Goal: Information Seeking & Learning: Learn about a topic

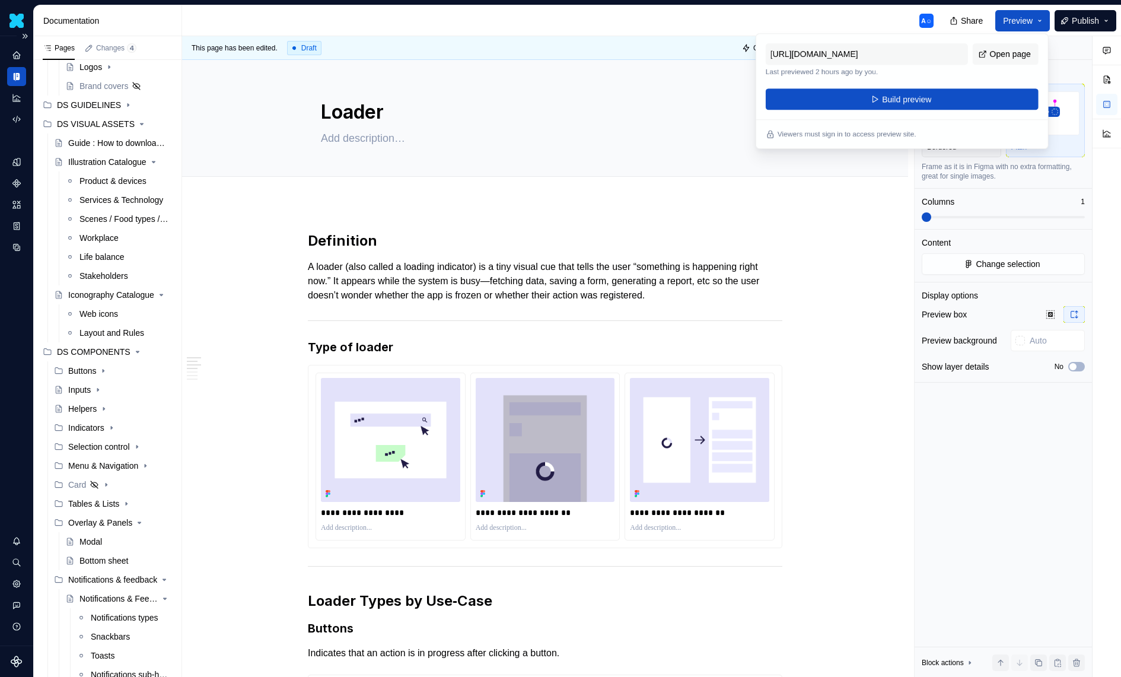
scroll to position [123, 0]
click at [862, 15] on div "A☺" at bounding box center [562, 20] width 761 height 31
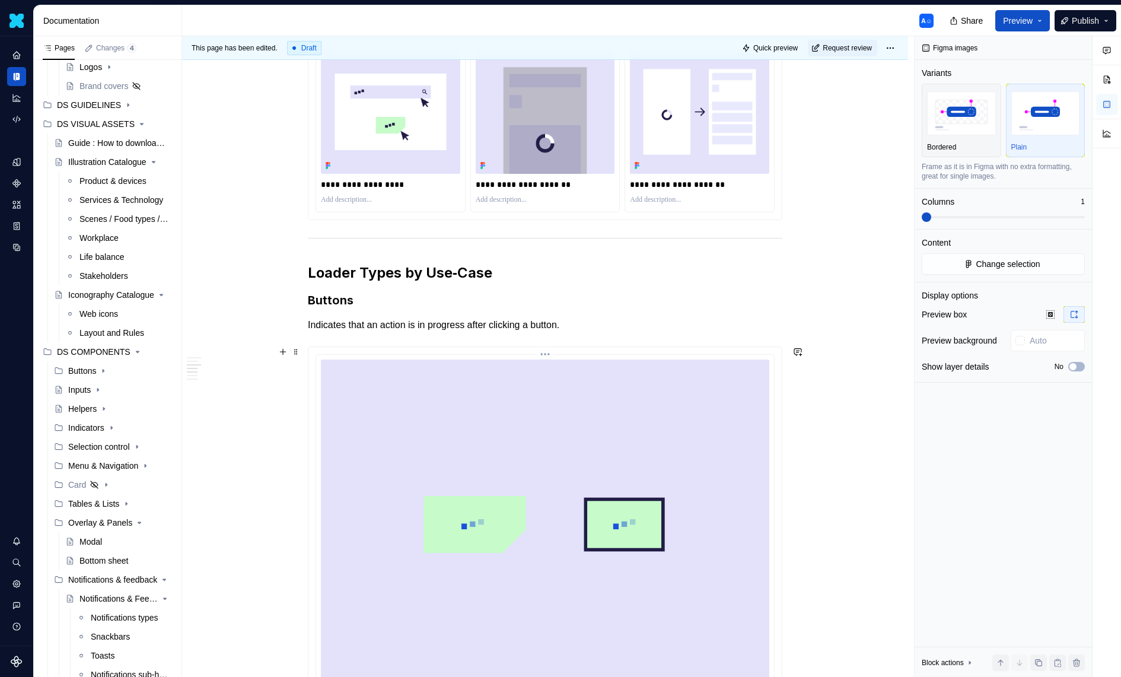
scroll to position [0, 0]
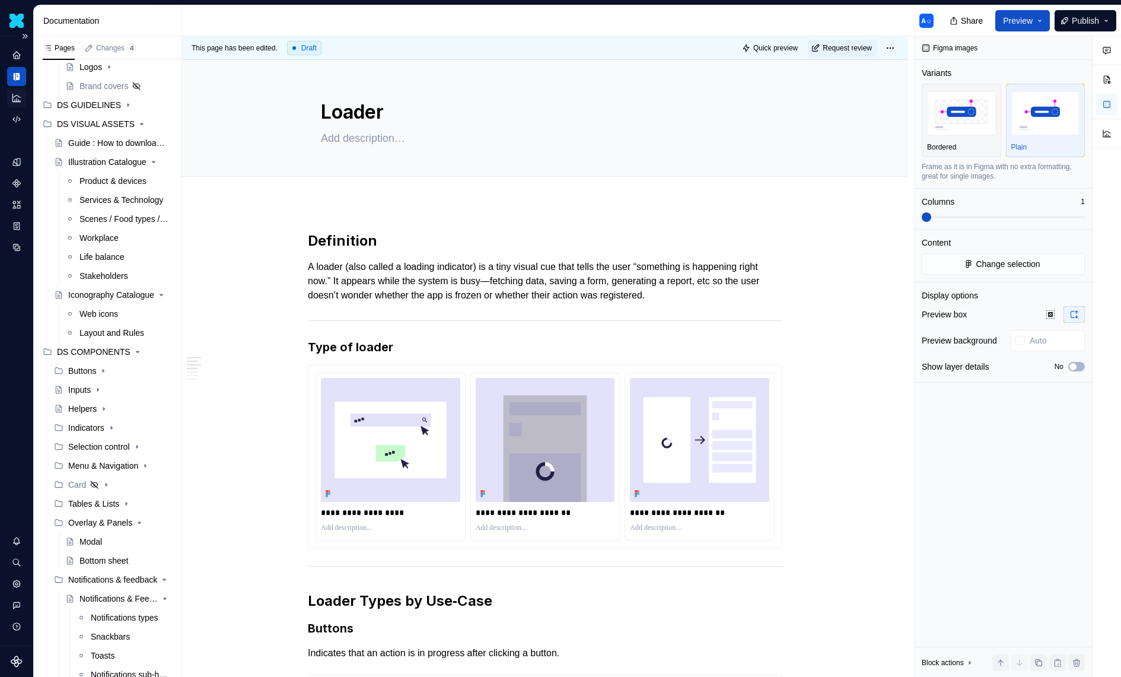
click at [18, 101] on icon "Analytics" at bounding box center [16, 98] width 8 height 8
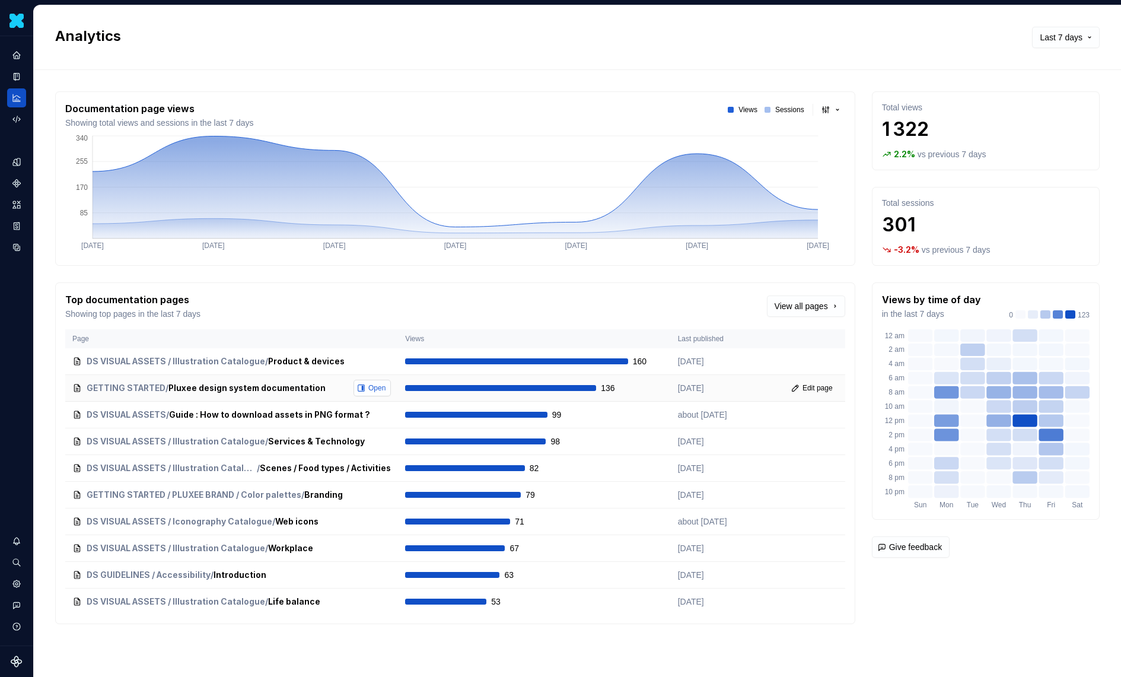
click at [375, 385] on span "Open" at bounding box center [376, 387] width 17 height 9
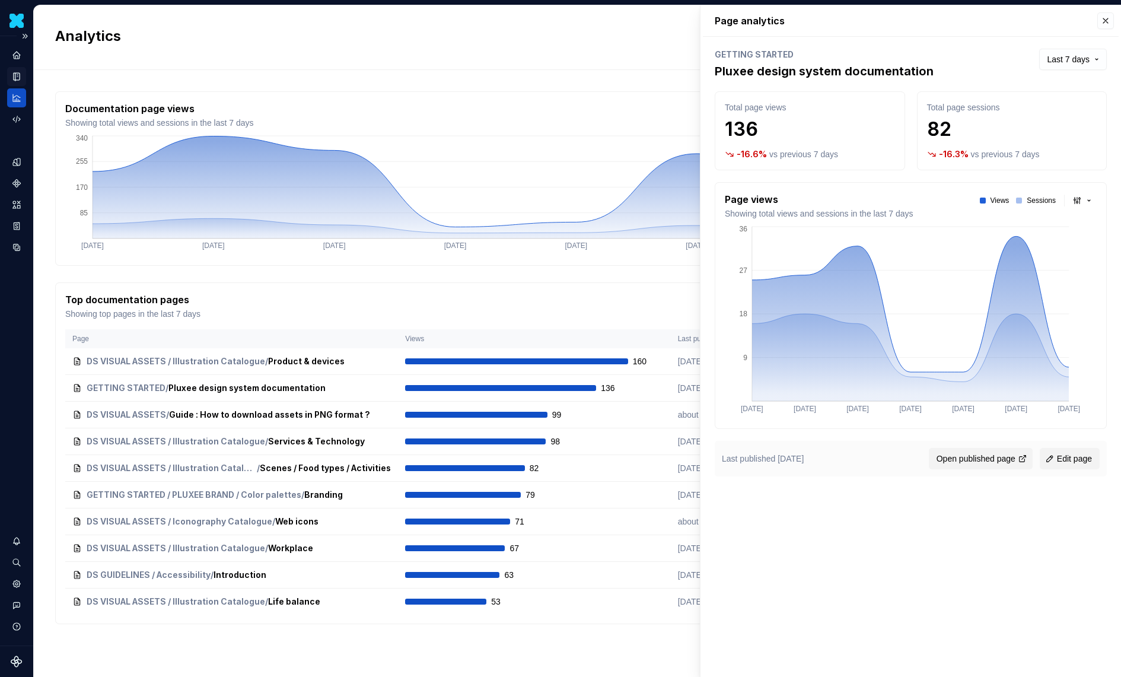
click at [16, 78] on icon "Documentation" at bounding box center [17, 77] width 5 height 7
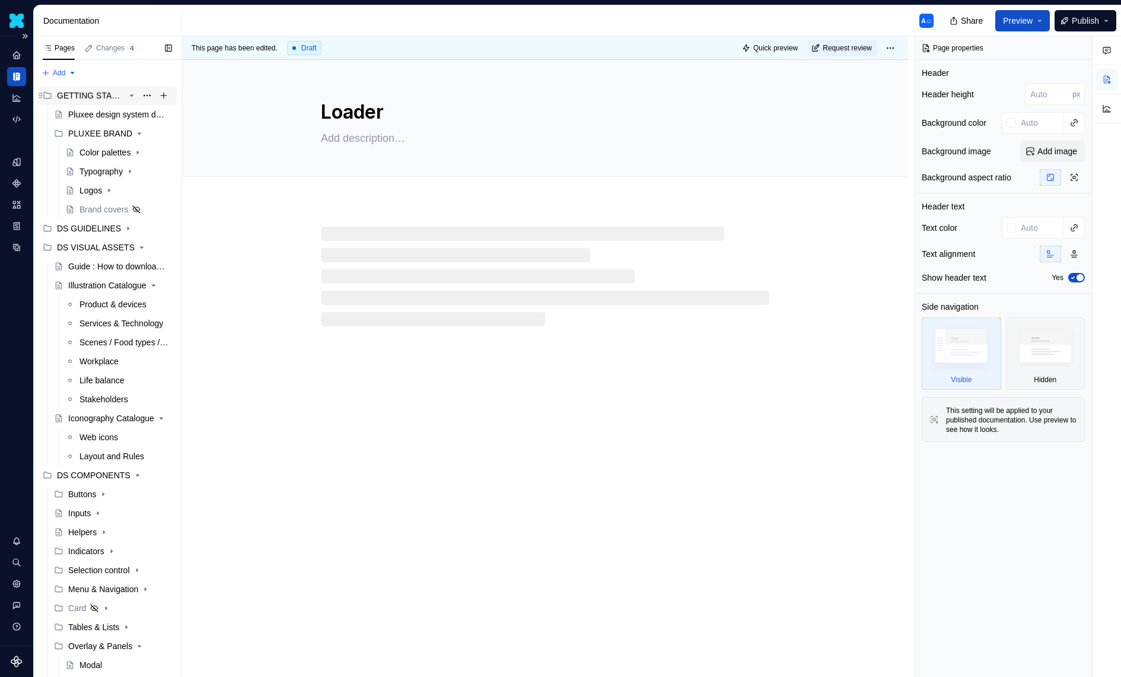
click at [103, 97] on div "GETTING STARTED" at bounding box center [91, 96] width 68 height 12
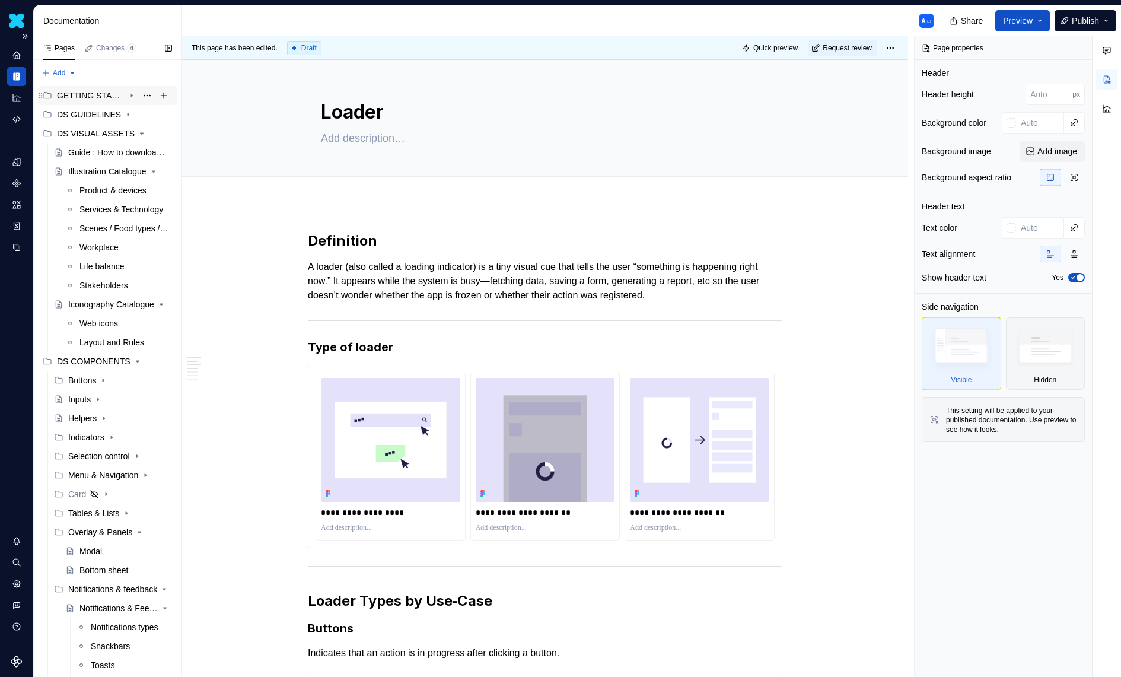
click at [103, 97] on div "GETTING STARTED" at bounding box center [91, 96] width 68 height 12
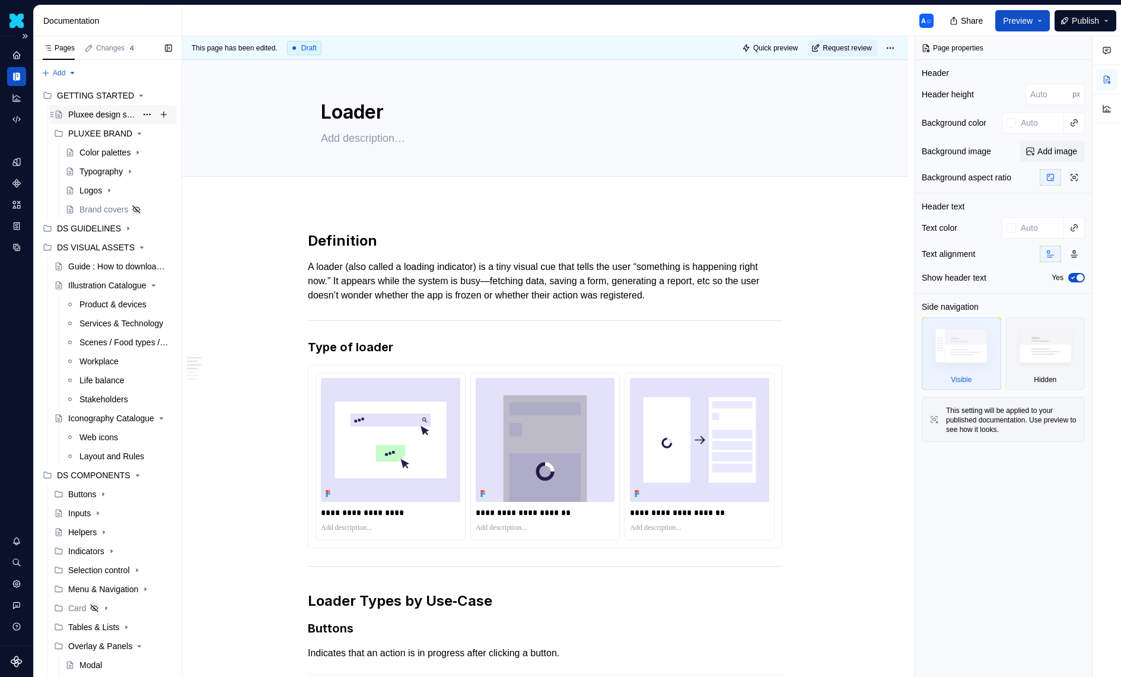
click at [107, 113] on div "Pluxee design system documentation" at bounding box center [102, 115] width 68 height 12
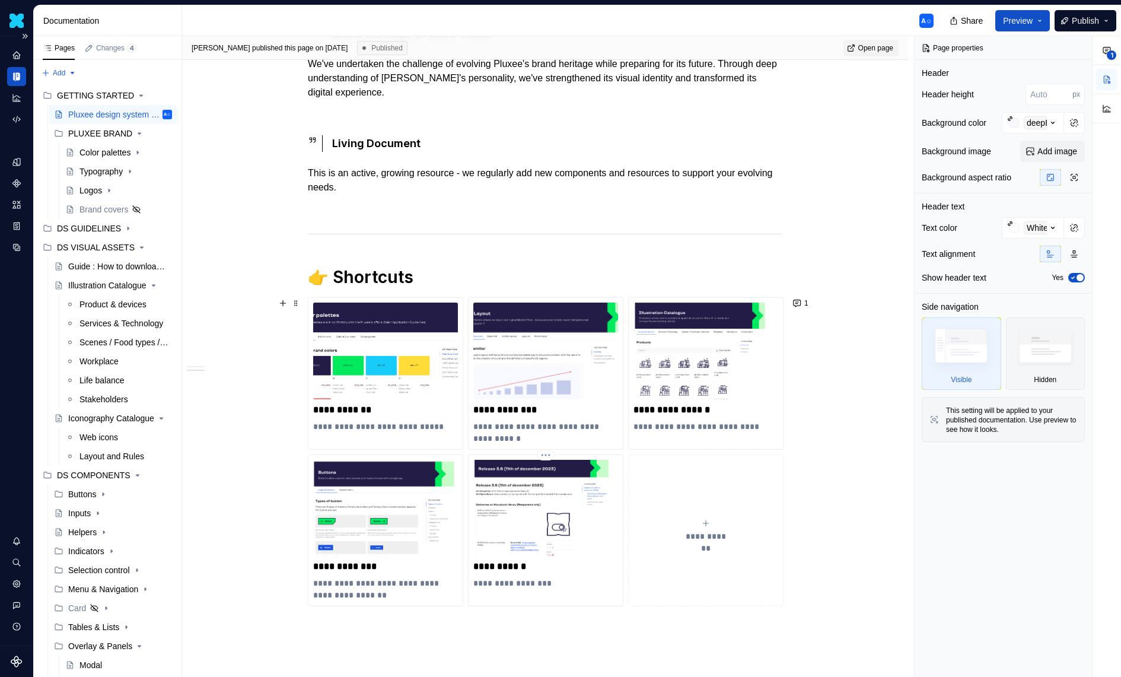
scroll to position [599, 0]
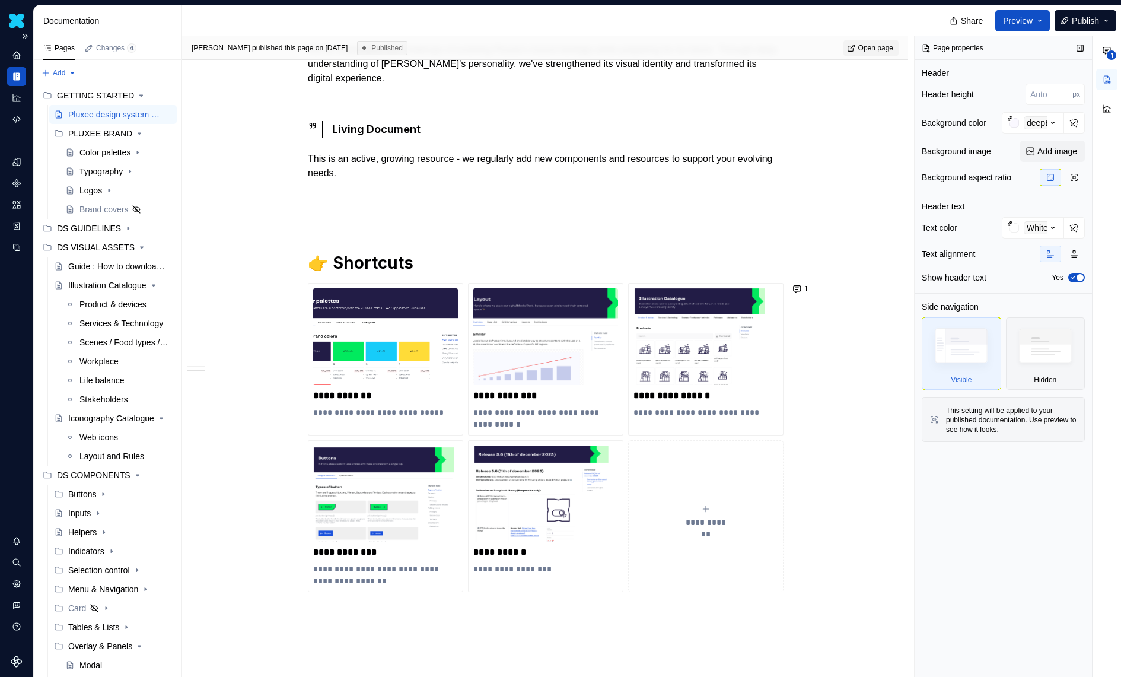
type textarea "*"
